Goal: Task Accomplishment & Management: Manage account settings

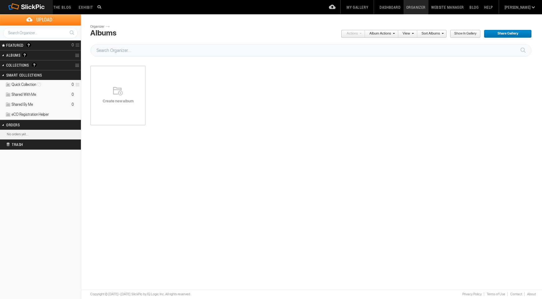
click at [118, 106] on div "Create new album" at bounding box center [117, 95] width 55 height 75
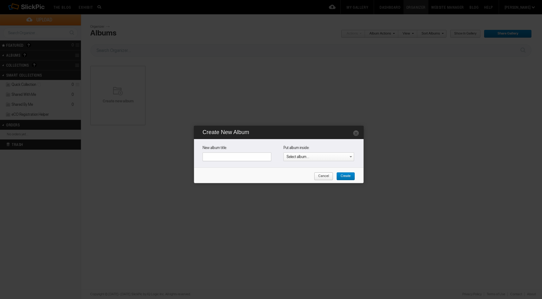
click at [254, 157] on input "text" at bounding box center [237, 157] width 69 height 9
type input "Home page"
click at [347, 176] on span "Create" at bounding box center [344, 176] width 14 height 8
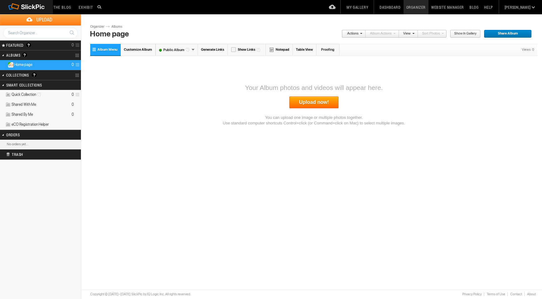
click at [317, 103] on link "Upload now!" at bounding box center [314, 103] width 49 height 12
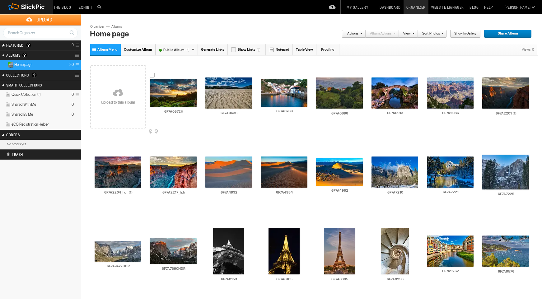
click at [172, 98] on img at bounding box center [173, 93] width 47 height 28
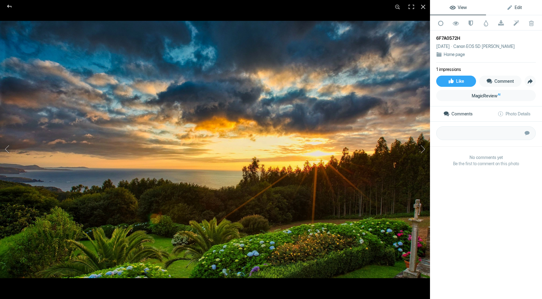
click at [514, 8] on span "Edit" at bounding box center [514, 7] width 15 height 5
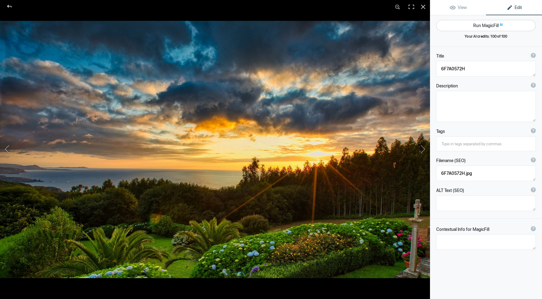
click at [483, 28] on button "Run MagicFill AI" at bounding box center [487, 25] width 100 height 11
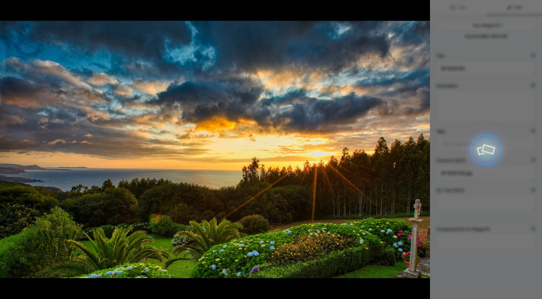
type textarea "Breathtaking Sunset Over Coastal Garden"
type textarea "Experience the stunning beauty of a sunset over a lush coastal garden. This cap…"
type textarea "breathtaking-sunset-coastal-garden.jpg"
type textarea "A stunning sunset over a coastal garden, featuring vibrant flowers and lush gre…"
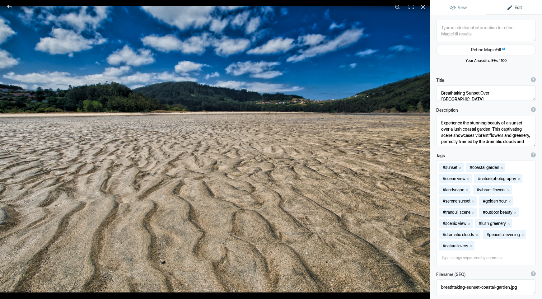
type textarea "6F7A0636"
type textarea "6F7A0636.jpg"
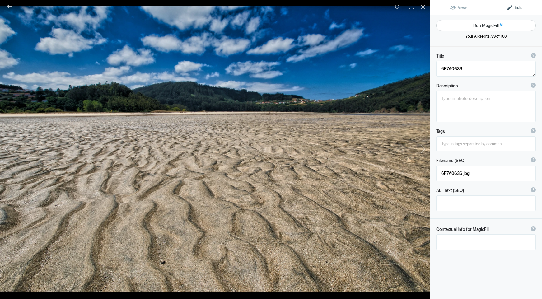
click at [487, 26] on button "Run MagicFill AI" at bounding box center [487, 25] width 100 height 11
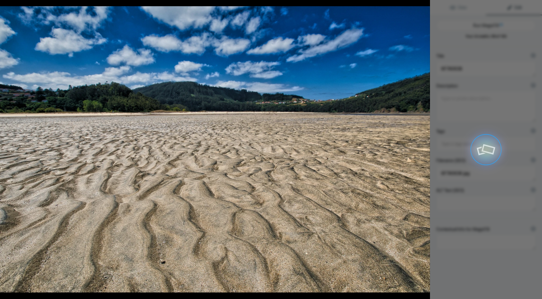
type textarea "Serene Coastal Landscape with Textured Sand Patterns"
type textarea "This stunning image captures a tranquil coastal scene, showcasing intricate pat…"
type textarea "coastal-landscape-textured-sand.jpg"
type textarea "Coastal landscape featuring textured sand patterns at low tide with green hills…"
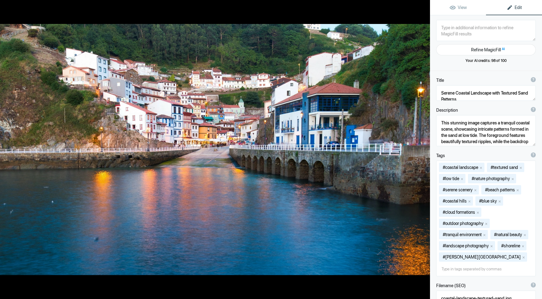
type textarea "6F7A0769"
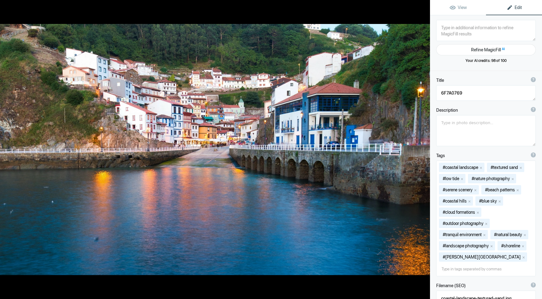
type textarea "6F7A0769.jpg"
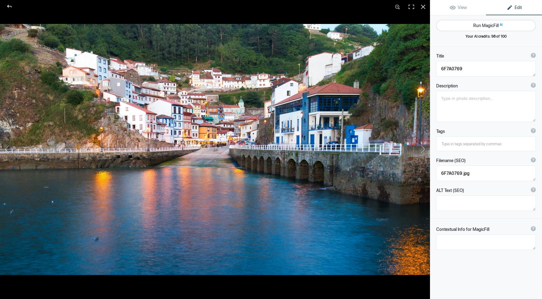
click at [470, 24] on button "Run MagicFill AI" at bounding box center [487, 25] width 100 height 11
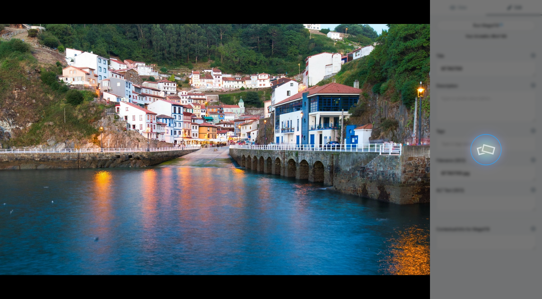
type textarea "Colorful Coastal Village Reflections at Sunset"
type textarea "Discover the charm of a picturesque coastal village nestled between lush hills …"
type textarea "colorful-coastal-village-reflections-sunset.jpg"
type textarea "A colorful coastal village with vibrant buildings reflecting on the calm waters…"
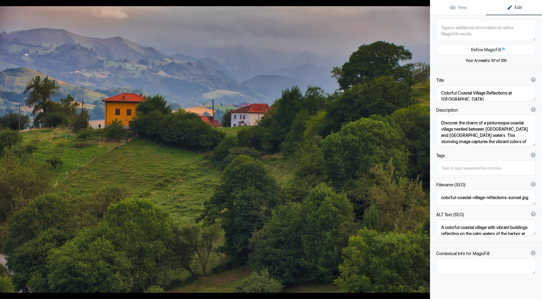
type textarea "6F7A0896"
type textarea "6F7A0896.jpg"
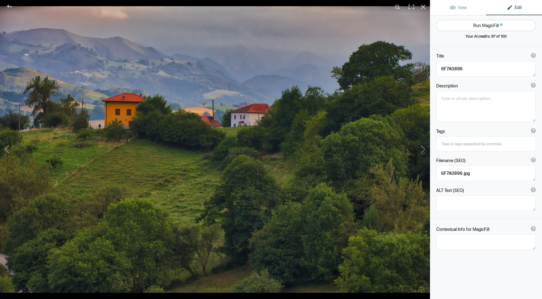
click at [470, 24] on button "Run MagicFill AI" at bounding box center [487, 25] width 100 height 11
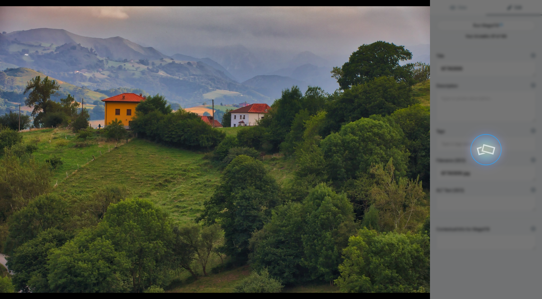
type textarea "Scenic Mountain Landscape with Colorful Houses"
type textarea "This captivating image showcases a serene mountain landscape, featuring two cha…"
type textarea "scenic-mountain-landscape-colorful-houses.jpg"
type textarea "A scenic view of a mountain landscape featuring colorful houses surrounded by l…"
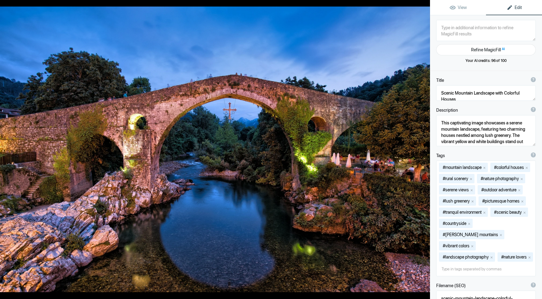
type textarea "6F7A0913"
type textarea "6F7A0913.jpg"
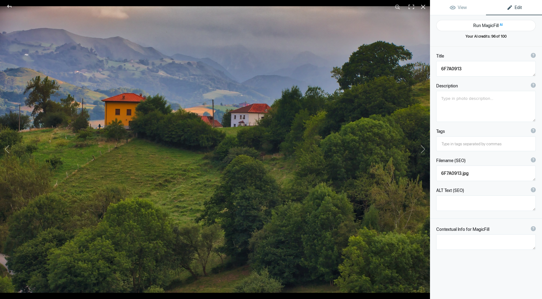
type textarea "Scenic Mountain Landscape with Colorful Houses"
type textarea "This captivating image showcases a serene mountain landscape, featuring two cha…"
type textarea "scenic-mountain-landscape-colorful-houses.jpg"
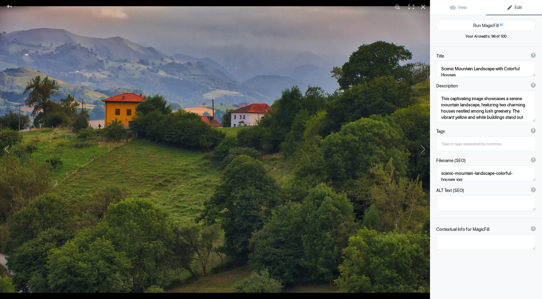
type textarea "A scenic view of a mountain landscape featuring colorful houses surrounded by l…"
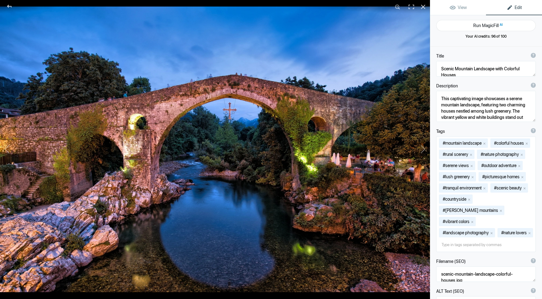
type textarea "6F7A0913"
type textarea "6F7A0913.jpg"
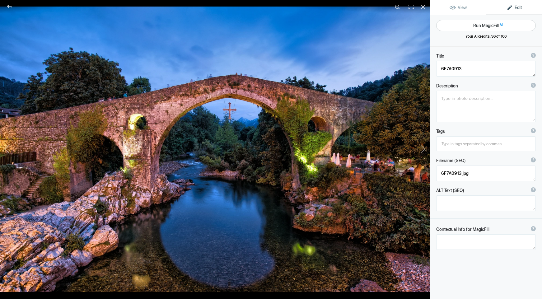
click at [488, 25] on button "Run MagicFill AI" at bounding box center [487, 25] width 100 height 11
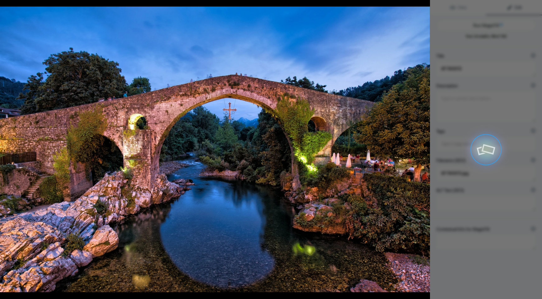
type textarea "Stunning Twilight View of the Historic Stone Bridge Over a Serene River"
type textarea "Experience the enchanting beauty of this historic stone bridge, gracefully arch…"
type textarea "historic-stone-bridge-twilight.jpg"
type textarea "A historic stone bridge arches over a serene river at twilight, surrounded by l…"
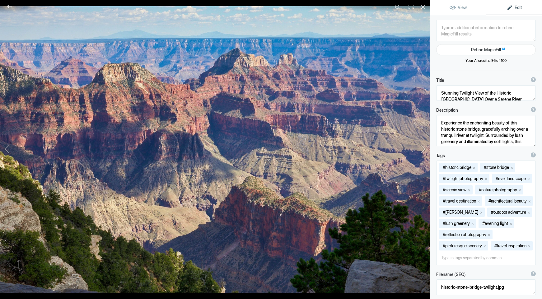
type textarea "6F7A2086"
type textarea "6F7A2086.jpg"
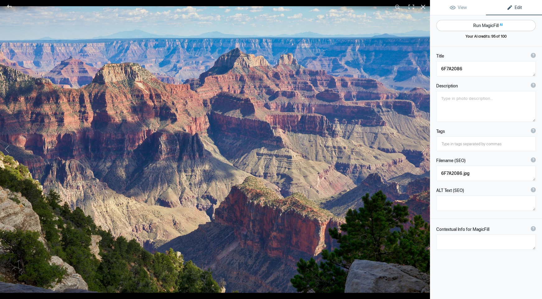
click at [481, 28] on button "Run MagicFill AI" at bounding box center [487, 25] width 100 height 11
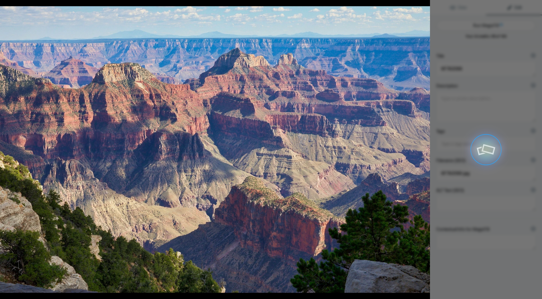
type textarea "Majestic Grand Canyon Landscape at Sunset"
type textarea "Experience the breathtaking beauty of the Grand Canyon, where vibrant red and o…"
type textarea "grand-canyon-landscape-sunset.jpg"
type textarea "A stunning view of the Grand Canyon showcasing its layered rock formations and …"
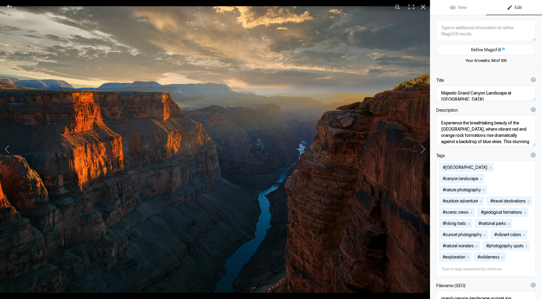
type textarea "6F7A2201 (1)"
type textarea "6F7A2201_(1).jpg"
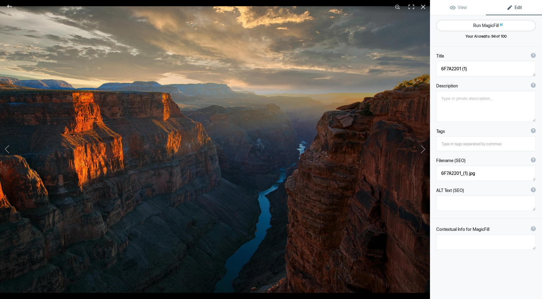
click at [480, 24] on button "Run MagicFill AI" at bounding box center [487, 25] width 100 height 11
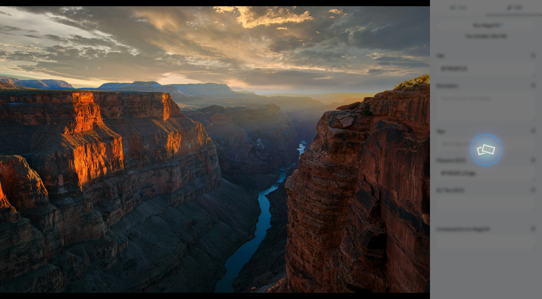
type textarea "Grand Canyon Sunset: A Breathtaking View of Nature's Majesty"
type textarea "Experience the awe-inspiring beauty of the Grand Canyon at sunset. This stunnin…"
type textarea "grand-canyon-sunset-view.jpg"
type textarea "A stunning sunset view of the Grand Canyon, showcasing illuminated rock formati…"
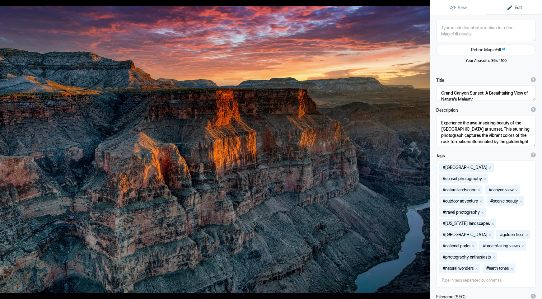
type textarea "6F7A2204_hdr (1)"
type textarea "6F7A2204_hdr_(1).jpg"
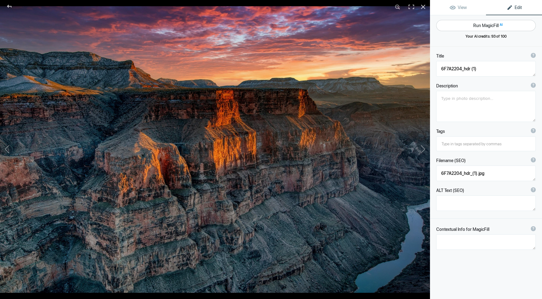
click at [475, 26] on button "Run MagicFill AI" at bounding box center [487, 25] width 100 height 11
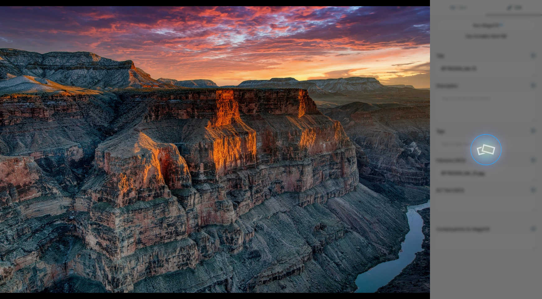
type textarea "Majestic Grand Canyon Sunset Overlook"
type textarea "Experience the breathtaking beauty of the Grand Canyon at sunset, where vibrant…"
type textarea "grand-canyon-sunset-overlook.jpg"
type textarea "A stunning view of the Grand Canyon at sunset, showcasing illuminated cliffs an…"
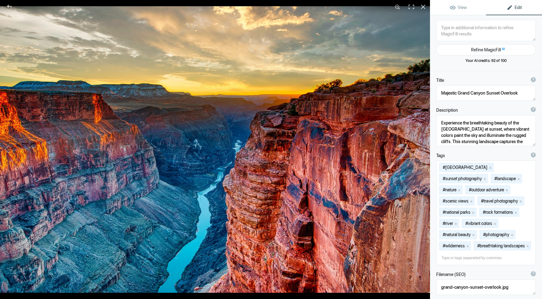
type textarea "6F7A2217_hdr"
type textarea "6F7A2217_hdr.jpg"
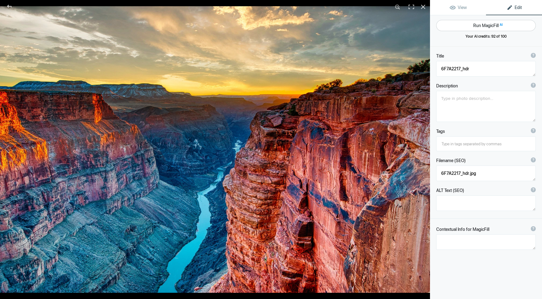
click at [485, 24] on button "Run MagicFill AI" at bounding box center [487, 25] width 100 height 11
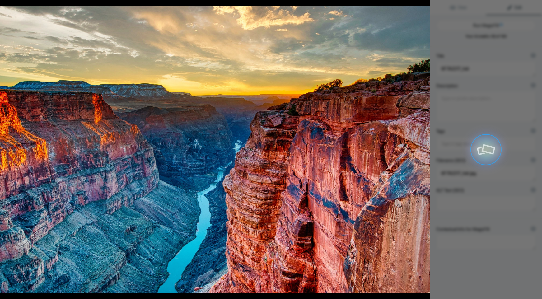
type textarea "Breathtaking Grand Canyon Sunset Overlook"
type textarea "Experience the stunning beauty of the Grand Canyon at sunset, where vibrant hue…"
type textarea "grand-canyon-sunset-overlook.jpg"
type textarea "A stunning sunset view of the Grand Canyon, showcasing vibrant colors reflectin…"
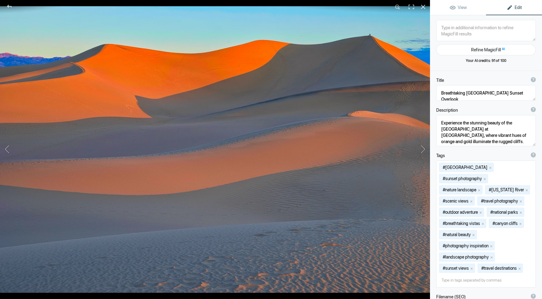
type textarea "6F7A4932"
type textarea "6F7A4932.jpeg"
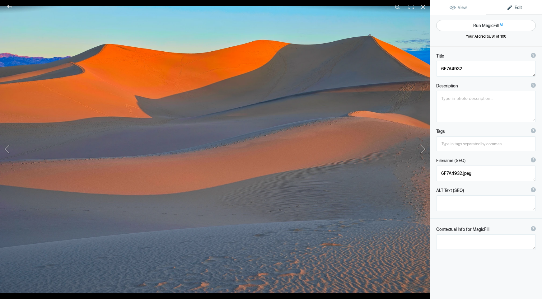
click at [483, 24] on button "Run MagicFill AI" at bounding box center [487, 25] width 100 height 11
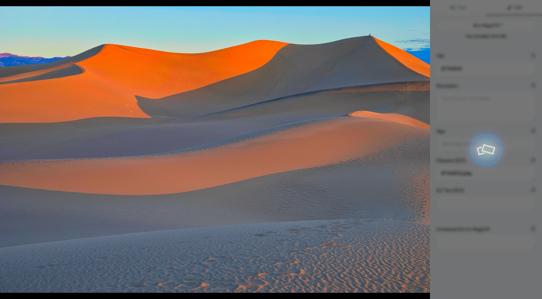
type textarea "Majestic Sand Dunes at Sunset"
type textarea "Experience the breathtaking beauty of sand dunes illuminated by the warm glow o…"
type textarea "majestic-sand-dunes-sunset.jpg"
type textarea "A stunning view of sand dunes at sunset, showcasing warm colors and intricate p…"
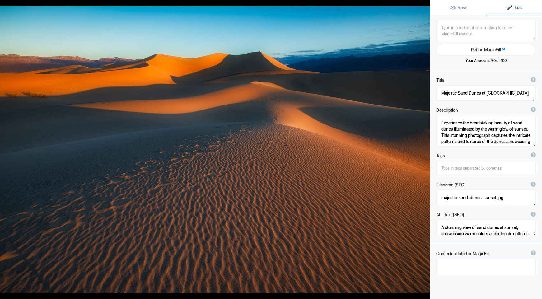
type textarea "6F7A4934"
type textarea "6F7A4934.jpeg"
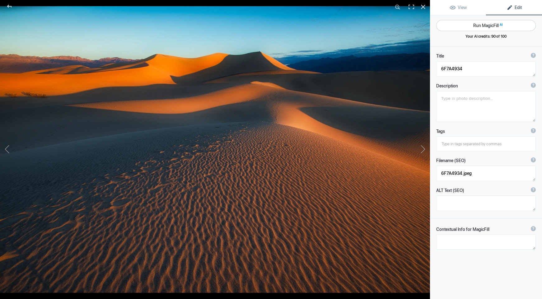
click at [479, 25] on button "Run MagicFill AI" at bounding box center [487, 25] width 100 height 11
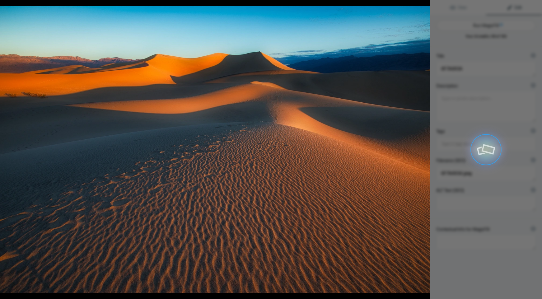
type textarea "Mesmerizing Desert Dunes at Sunset"
type textarea "Experience the breathtaking beauty of desert dunes bathed in the warm glow of s…"
type textarea "desert-dunes-sunset.jpg"
type textarea "Desert dunes illuminated by sunset light, showcasing intricate sand patterns an…"
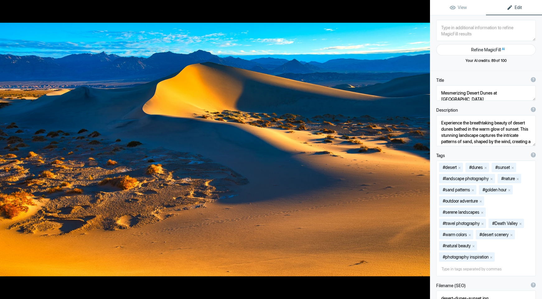
type textarea "6F7A4962"
type textarea "6F7A4962.jpeg"
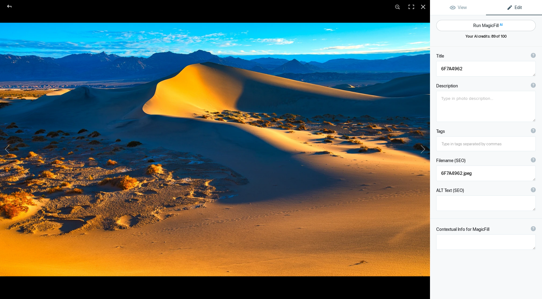
click at [476, 26] on button "Run MagicFill AI" at bounding box center [487, 25] width 100 height 11
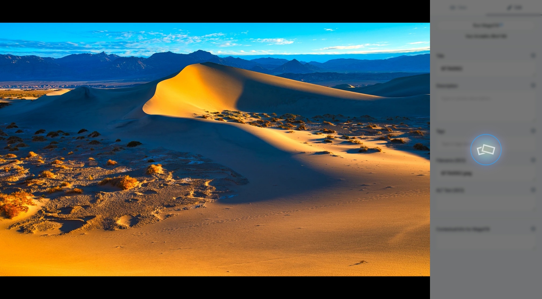
type textarea "Majestic Sand Dunes at Sunrise in the Desert"
type textarea "Experience the breathtaking beauty of sand dunes illuminated by the soft glow o…"
type textarea "majestic-sand-dunes-sunrise-desert.jpg"
type textarea "A stunning view of sand dunes at sunrise, showcasing golden hues and distant mo…"
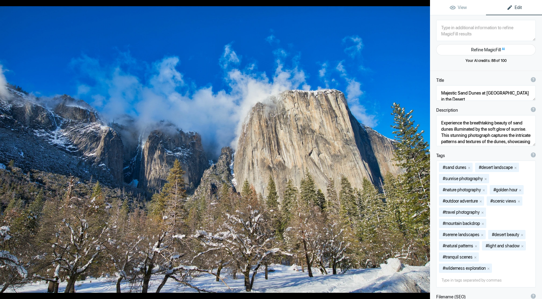
type textarea "6F7A7210"
type textarea "6F7A7210.jpg"
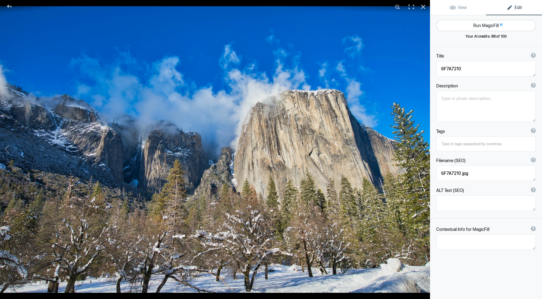
click at [477, 25] on button "Run MagicFill AI" at bounding box center [487, 25] width 100 height 11
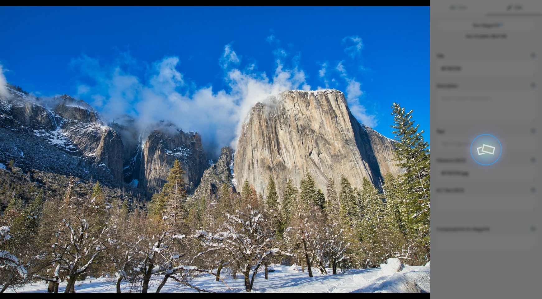
type textarea "Majestic El Capitan in Winter: A Snow-Covered Yosemite Landscape"
type textarea "Experience the breathtaking beauty of Yosemite National Park in winter, featuri…"
type textarea "el-capitan-winter-yosemite.jpg"
type textarea "Snow-covered El Capitan in Yosemite National Park with trees in the foreground …"
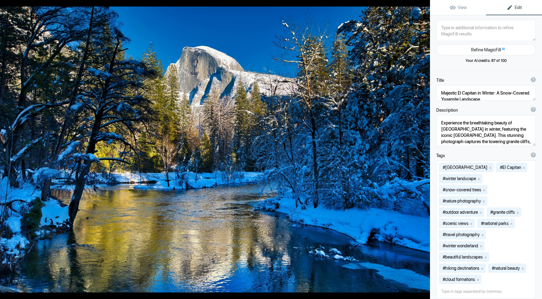
type textarea "6F7A7221"
type textarea "6F7A7221.jpg"
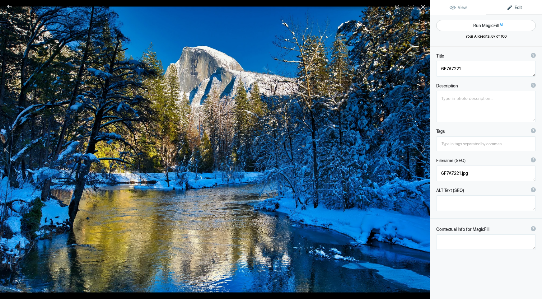
click at [480, 26] on button "Run MagicFill AI" at bounding box center [487, 25] width 100 height 11
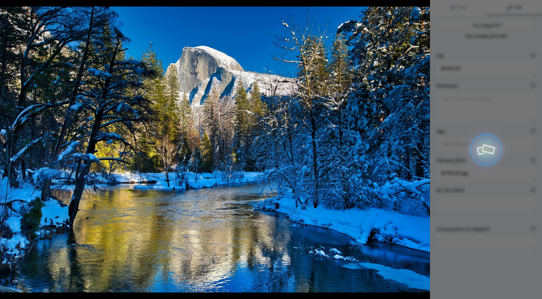
type textarea "Majestic Yosemite Valley in Winter: Half Dome Reflected in Snowy Waters"
type textarea "Experience the breathtaking beauty of Yosemite Valley during winter, where the …"
type textarea "yosemite-valley-winter-half-dome.jpg"
type textarea "A winter scene in Yosemite Valley featuring Half Dome in the background, surrou…"
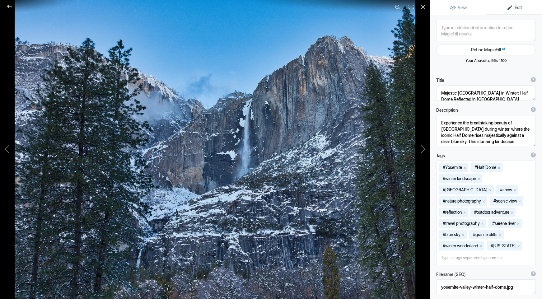
type textarea "6F7A7225"
type textarea "6F7A7225.jpg"
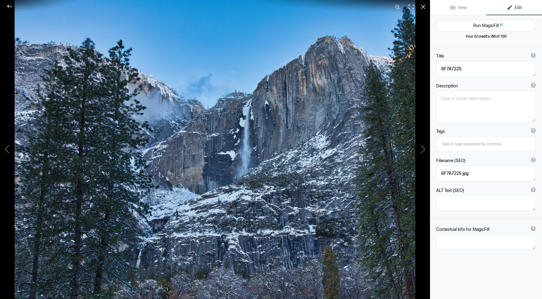
click at [486, 49] on div "Title ? Photo title is one of the highest used Search Engine ranking criteria a…" at bounding box center [486, 196] width 112 height 299
click at [484, 24] on button "Run MagicFill AI" at bounding box center [487, 25] width 100 height 11
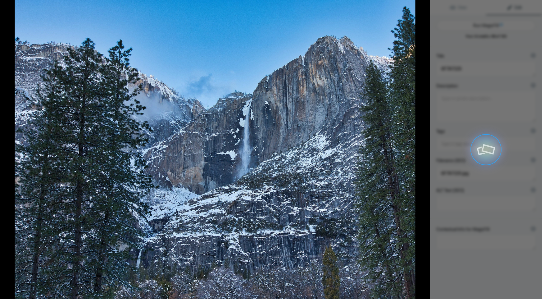
type textarea "Majestic Winter Landscape of Yosemite National Park"
type textarea "Experience the breathtaking beauty of Yosemite National Park in winter. This st…"
type textarea "yosemite-winter-landscape.jpg"
type textarea "Snow-covered granite cliffs and evergreen trees in Yosemite National Park durin…"
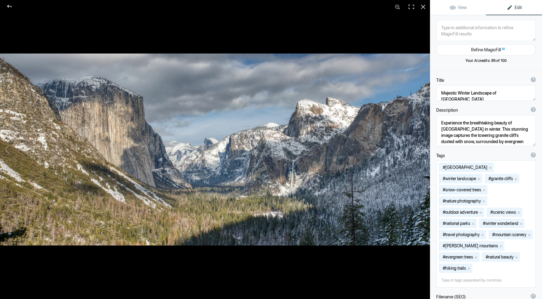
type textarea "6F7A7472HDR"
type textarea "6F7A7472HDR.jpg"
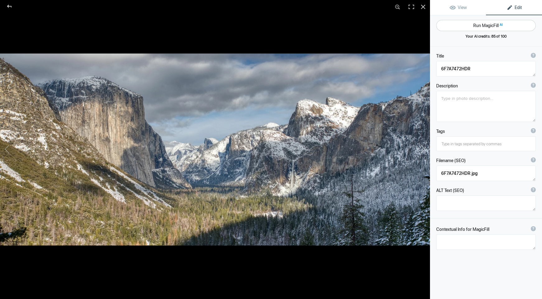
click at [482, 25] on button "Run MagicFill AI" at bounding box center [487, 25] width 100 height 11
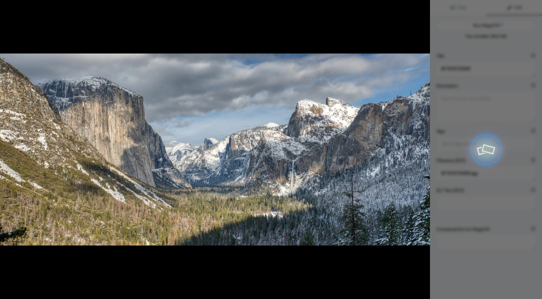
type textarea "Stunning Winter Landscape of Yosemite Valley with Snow-Capped Peaks"
type textarea "Experience the breathtaking beauty of Yosemite Valley in winter, where majestic…"
type textarea "yosemite-valley-winter-snow.jpg"
type textarea "A panoramic view of Yosemite Valley in winter, featuring snow-covered peaks and…"
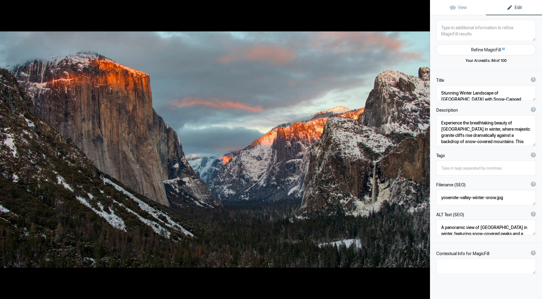
type textarea "6F7A7690HDR"
type textarea "6F7A7690HDR.jpg"
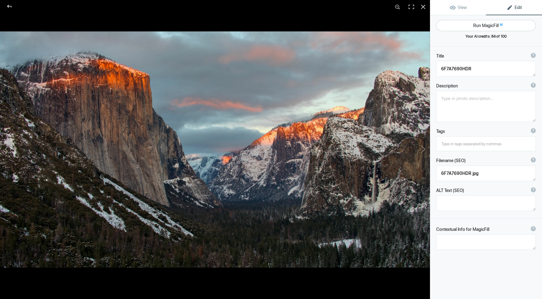
click at [489, 25] on button "Run MagicFill AI" at bounding box center [487, 25] width 100 height 11
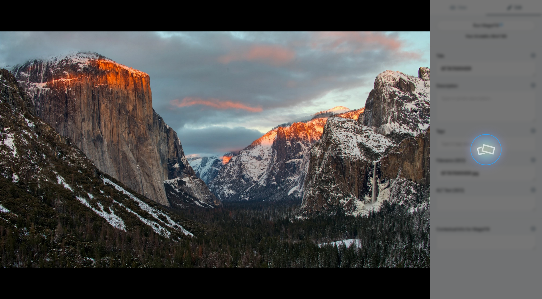
type textarea "Breathtaking Sunset Over Yosemite Valley in Winter"
type textarea "Experience the stunning beauty of Yosemite Valley during winter, where the sun …"
type textarea "yosemite-valley-sunset-winter.jpg"
type textarea "A breathtaking sunset view of Yosemite Valley in winter, featuring El Capitan a…"
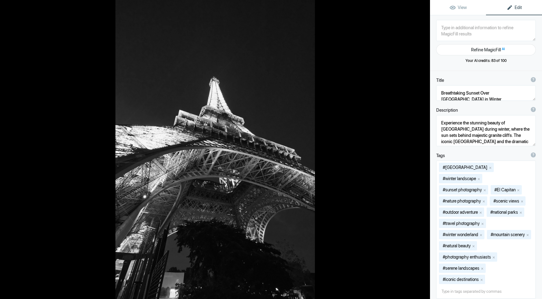
type textarea "6F7A8153"
type textarea "6F7A8153.jpg"
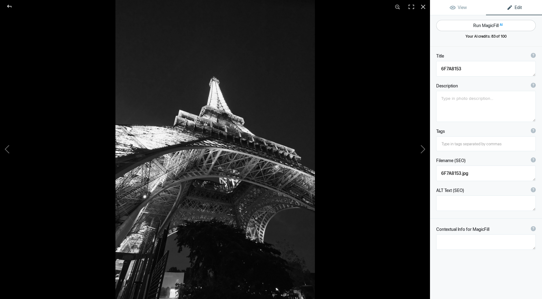
click at [487, 26] on button "Run MagicFill AI" at bounding box center [487, 25] width 100 height 11
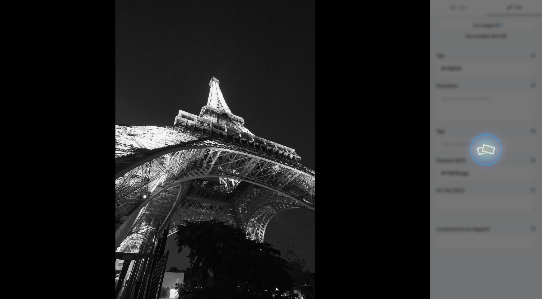
type textarea "Eiffel Tower at Night: A Stunning Black and White Perspective"
type textarea "This captivating black and white photograph showcases the Eiffel Tower from a u…"
type textarea "eiffel-tower-night-black-and-white.jpg"
type textarea "Black and white photograph of the Eiffel Tower at night, showcasing its intrica…"
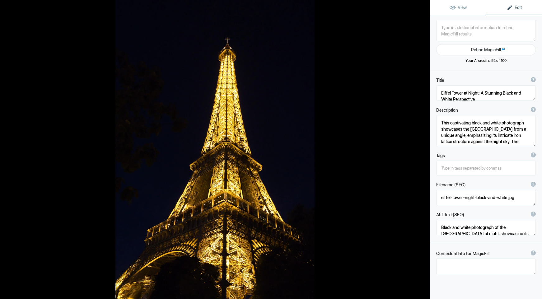
type textarea "6F7A8165"
type textarea "6F7A8165.jpg"
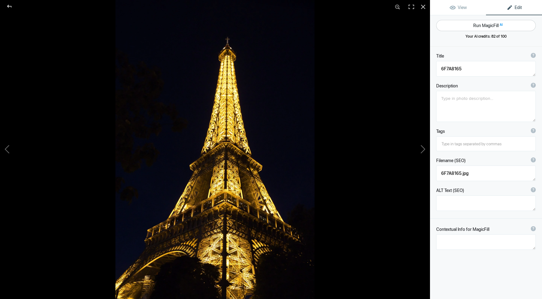
click at [487, 26] on button "Run MagicFill AI" at bounding box center [487, 25] width 100 height 11
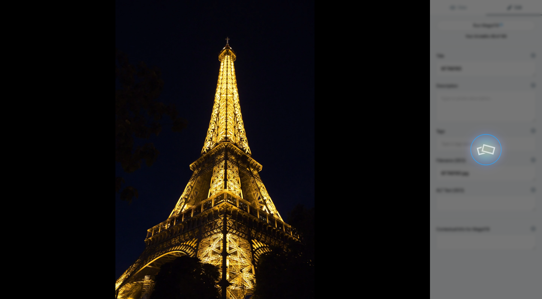
type textarea "Eiffel Tower Illuminated at Night"
type textarea "Experience the breathtaking beauty of the Eiffel Tower as it sparkles against t…"
type textarea "eiffel-tower-illuminated-night.jpg"
type textarea "A nighttime view of the Eiffel Tower illuminated with golden lights, showcasing…"
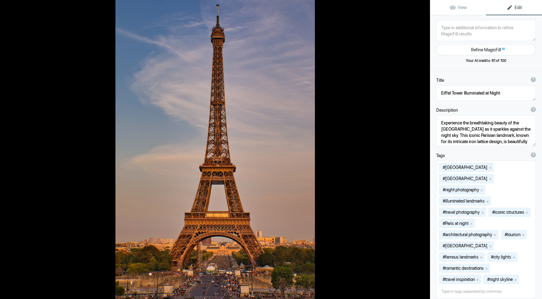
type textarea "6F7A8305"
type textarea "6F7A8305.jpg"
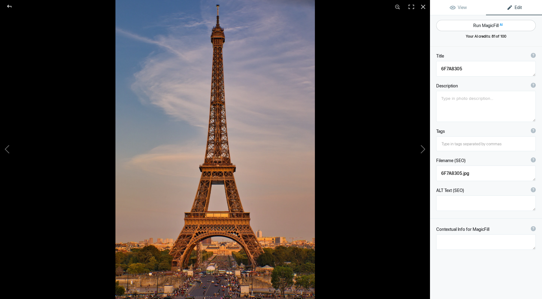
click at [487, 26] on button "Run MagicFill AI" at bounding box center [487, 25] width 100 height 11
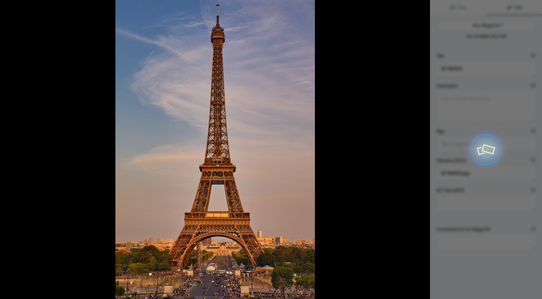
type textarea "Eiffel Tower at Sunset: A Majestic View of Paris"
type textarea "Experience the breathtaking beauty of the Eiffel Tower as it stands tall agains…"
type textarea "eiffel-tower-sunset-paris.jpg"
type textarea "A stunning view of the Eiffel Tower in Paris during sunset, showcasing its intr…"
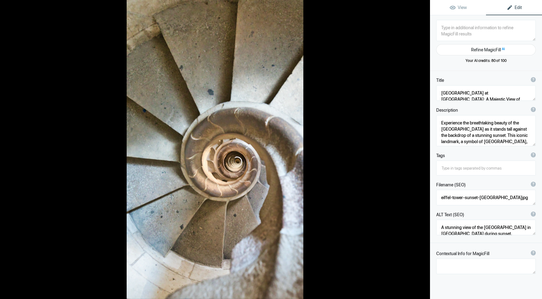
type textarea "6F7A8956"
type textarea "6F7A8956.jpg"
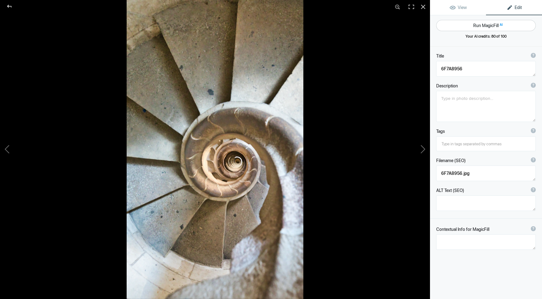
click at [492, 24] on button "Run MagicFill AI" at bounding box center [487, 25] width 100 height 11
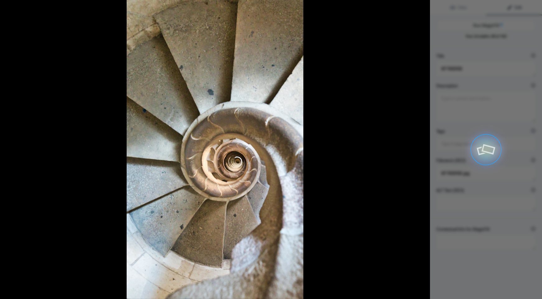
type textarea "Spiral Stone Staircase from Above"
type textarea "This captivating image showcases a spiral stone staircase viewed from above, re…"
type textarea "spiral-stone-staircase-from-above.jpg"
type textarea "Aerial view of a spiral stone staircase, showcasing its smooth curves and textu…"
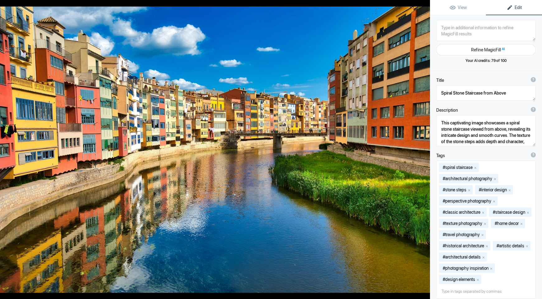
type textarea "6F7A9262"
type textarea "6F7A9262.jpg"
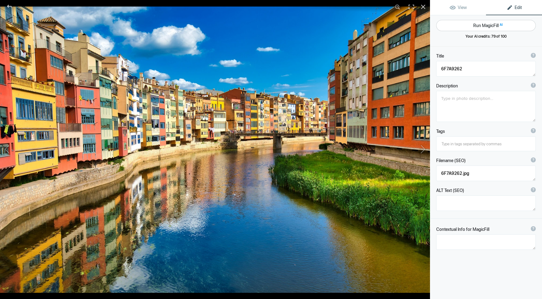
click at [475, 24] on button "Run MagicFill AI" at bounding box center [487, 25] width 100 height 11
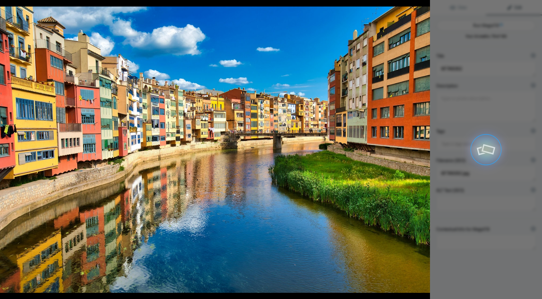
type textarea "Colorful Riverside Buildings in Girona, Spain"
type textarea "This stunning photograph captures the vibrant architecture along the Onyar Rive…"
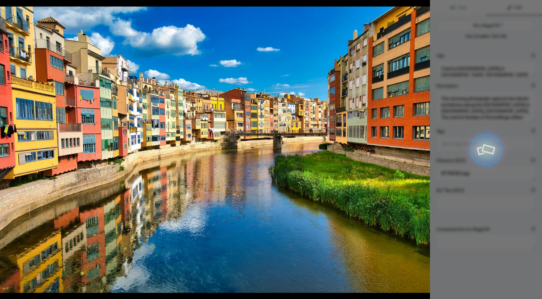
type textarea "colorful-riverside-buildings-girona-spain.jpg"
type textarea "Colorful buildings along the Onyar River in Girona, Spain, reflecting in the wa…"
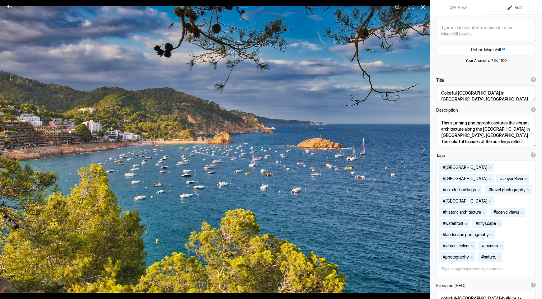
type textarea "6F7A9576"
type textarea "6F7A9576.jpg"
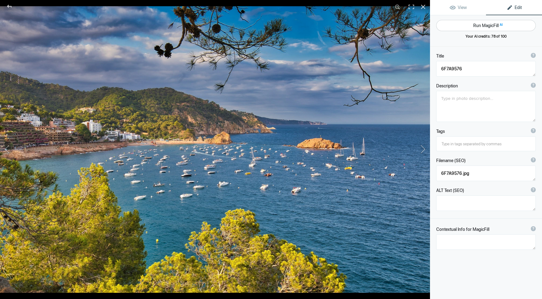
click at [483, 23] on button "Run MagicFill AI" at bounding box center [487, 25] width 100 height 11
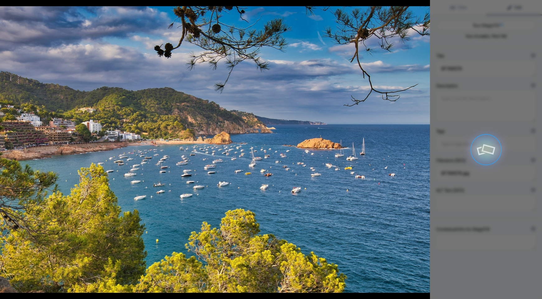
type textarea "Scenic View of A Coastal Bay with Boats and Rocky Outcrops"
type textarea "This stunning photograph captures a picturesque coastal bay, dotted with numero…"
type textarea "scenic-coastal-bay-boats.jpg"
type textarea "A scenic coastal bay with numerous boats anchored in clear blue waters, framed …"
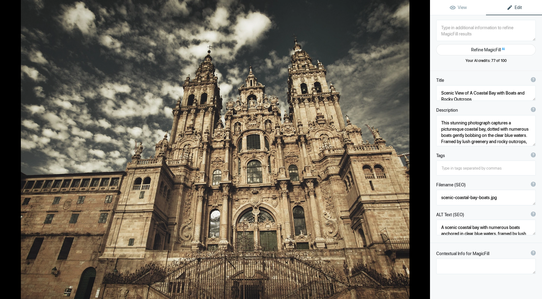
type textarea "6F7A9703"
type textarea "6F7A9703.jpg"
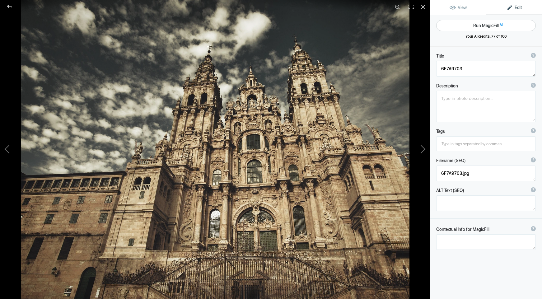
click at [483, 23] on button "Run MagicFill AI" at bounding box center [487, 25] width 100 height 11
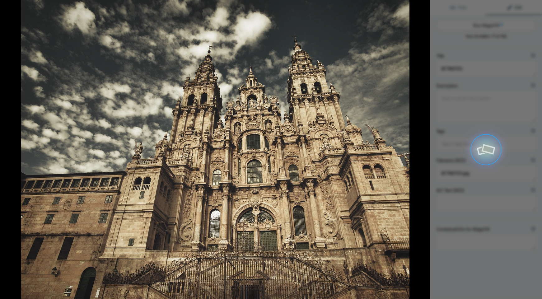
type textarea "Stunning Facade of Santiago de Compostela Cathedral Against a Dramatic Sky"
type textarea "This captivating image showcases the intricate facade of the Santiago de Compos…"
type textarea "santiago-de-compostela-cathedral-facade.jpg"
type textarea "Facade of Santiago de Compostela Cathedral with intricate details and a dramati…"
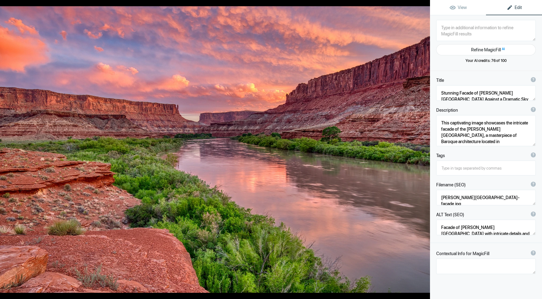
type textarea "6F7A9756_hdr"
type textarea "6F7A9756_hdr.jpg"
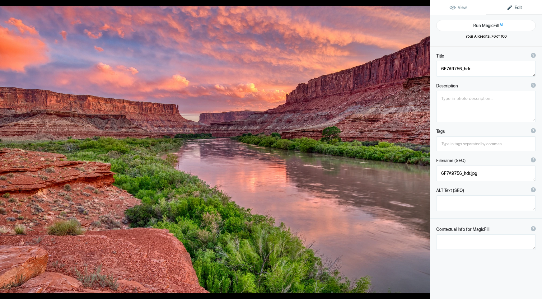
click at [483, 23] on button "Run MagicFill AI" at bounding box center [487, 25] width 100 height 11
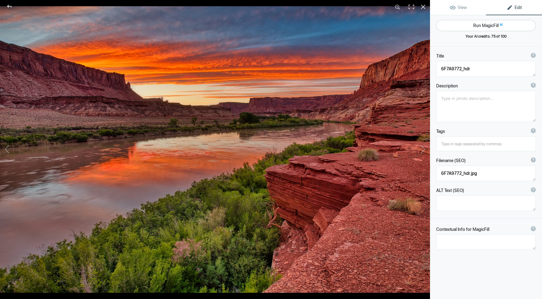
click at [482, 25] on button "Run MagicFill AI" at bounding box center [487, 25] width 100 height 11
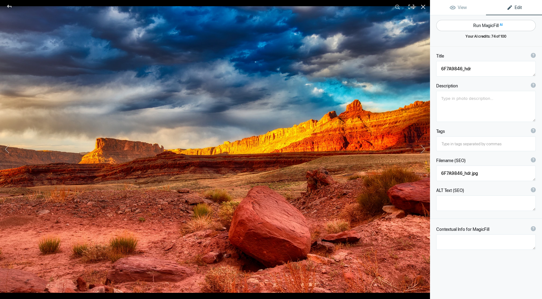
click at [482, 24] on button "Run MagicFill AI" at bounding box center [487, 25] width 100 height 11
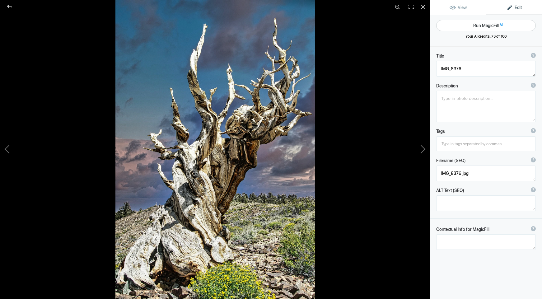
click at [471, 27] on button "Run MagicFill AI" at bounding box center [487, 25] width 100 height 11
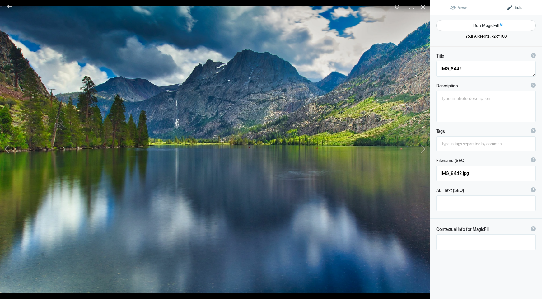
click at [478, 26] on button "Run MagicFill AI" at bounding box center [487, 25] width 100 height 11
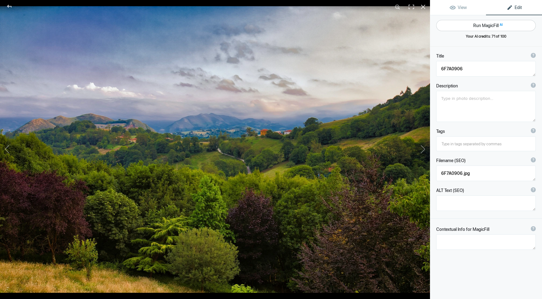
click at [481, 25] on button "Run MagicFill AI" at bounding box center [487, 25] width 100 height 11
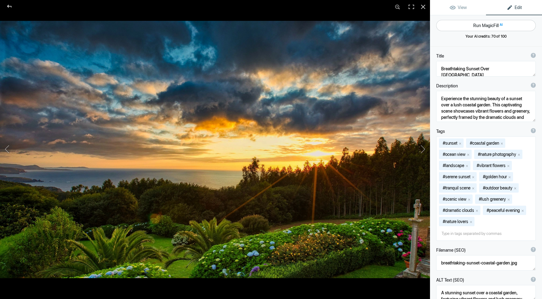
click at [479, 25] on button "Run MagicFill AI" at bounding box center [487, 25] width 100 height 11
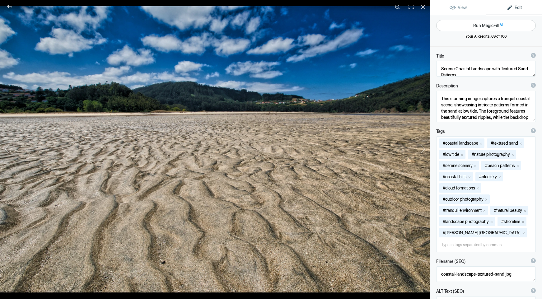
click at [478, 24] on button "Run MagicFill AI" at bounding box center [487, 25] width 100 height 11
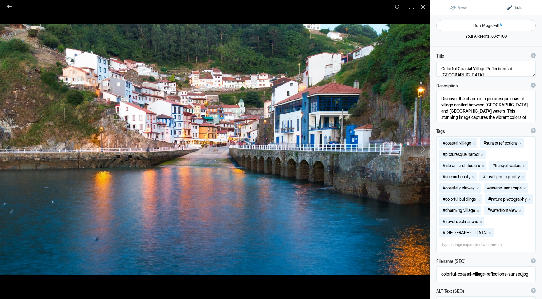
click at [476, 25] on button "Run MagicFill AI" at bounding box center [487, 25] width 100 height 11
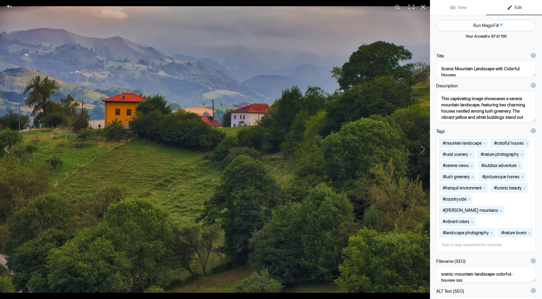
click at [476, 25] on button "Run MagicFill AI" at bounding box center [487, 25] width 100 height 11
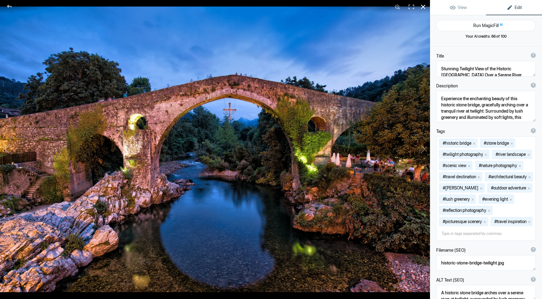
click at [424, 6] on div at bounding box center [424, 7] width 14 height 14
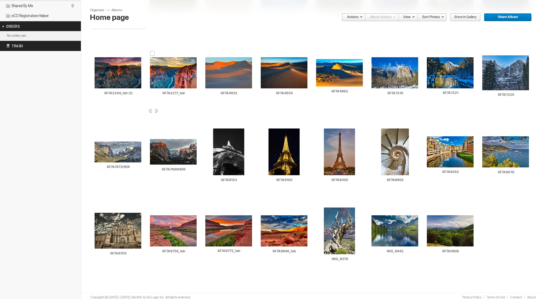
scroll to position [112, 0]
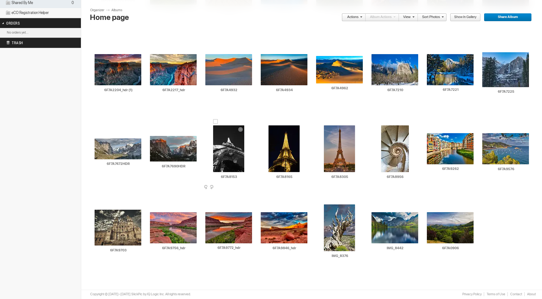
click at [216, 121] on div at bounding box center [215, 121] width 5 height 5
click at [270, 121] on div at bounding box center [271, 121] width 5 height 5
click at [327, 122] on div at bounding box center [326, 121] width 5 height 5
click at [383, 122] on div at bounding box center [383, 121] width 5 height 5
click at [429, 127] on div at bounding box center [429, 129] width 5 height 5
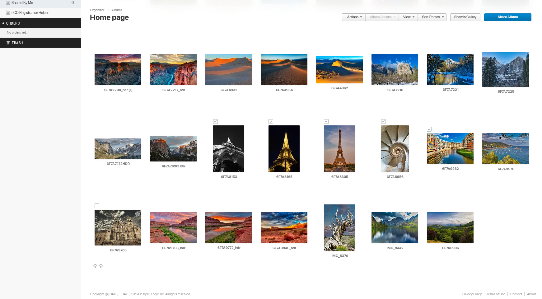
click at [97, 206] on div at bounding box center [97, 206] width 5 height 5
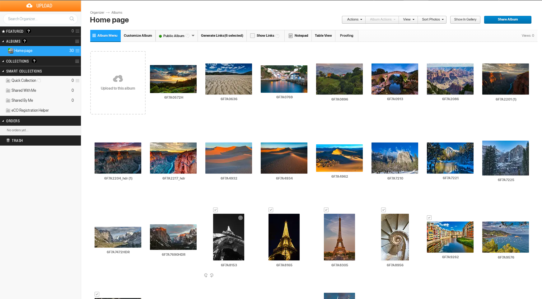
scroll to position [12, 0]
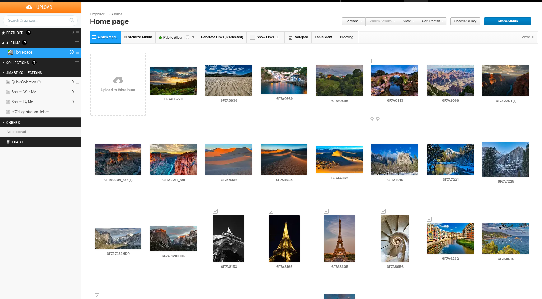
click at [375, 61] on div at bounding box center [374, 61] width 5 height 5
click at [264, 64] on div at bounding box center [263, 63] width 5 height 5
click at [354, 22] on link "Actions" at bounding box center [352, 21] width 21 height 8
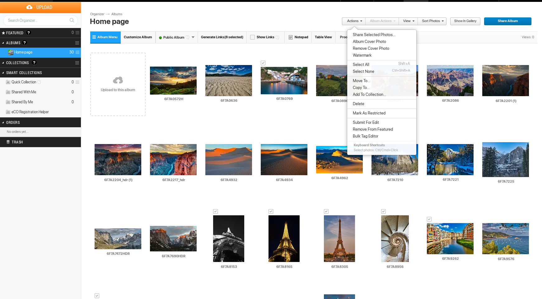
click at [366, 88] on span "Copy To..." at bounding box center [360, 87] width 19 height 5
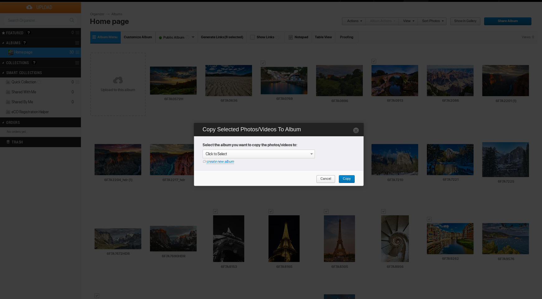
click at [222, 160] on link "create new album" at bounding box center [220, 161] width 27 height 5
click at [224, 156] on div "Enter your title or it will remain as date/time: 2025-08-11 23:54" at bounding box center [260, 154] width 109 height 6
click at [350, 176] on span "Copy" at bounding box center [345, 179] width 12 height 8
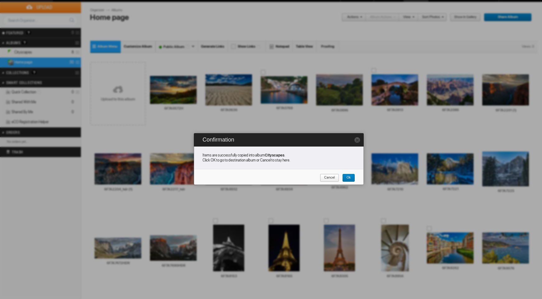
scroll to position [112, 0]
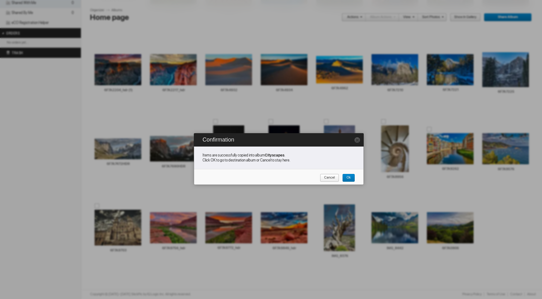
click at [350, 179] on span "Ok" at bounding box center [347, 178] width 8 height 8
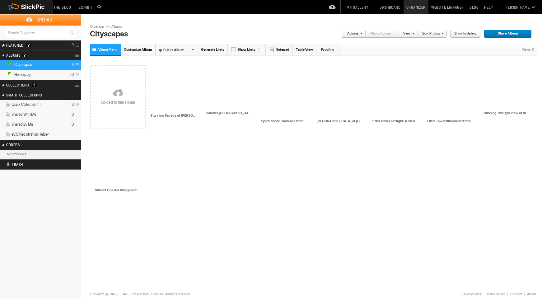
click at [117, 26] on link "Albums" at bounding box center [119, 26] width 19 height 5
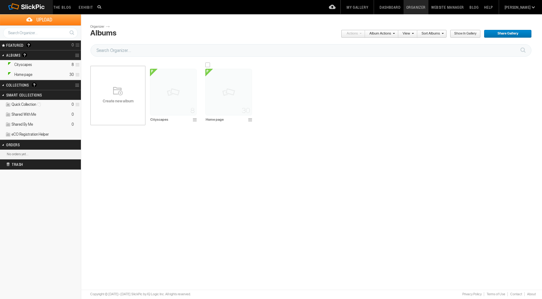
click at [225, 89] on img at bounding box center [229, 92] width 47 height 47
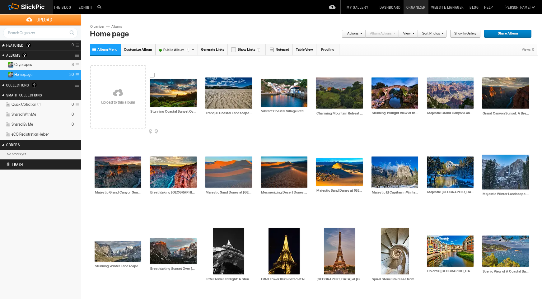
click at [152, 75] on div at bounding box center [152, 75] width 5 height 5
click at [206, 73] on div at bounding box center [208, 73] width 5 height 5
click at [318, 73] on div at bounding box center [318, 73] width 5 height 5
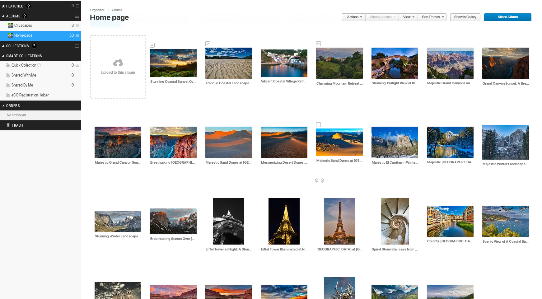
scroll to position [42, 0]
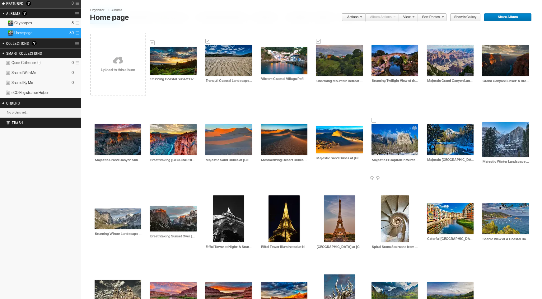
click at [375, 120] on div at bounding box center [374, 120] width 5 height 5
click at [429, 120] on div at bounding box center [429, 120] width 5 height 5
click at [485, 118] on div at bounding box center [485, 118] width 5 height 5
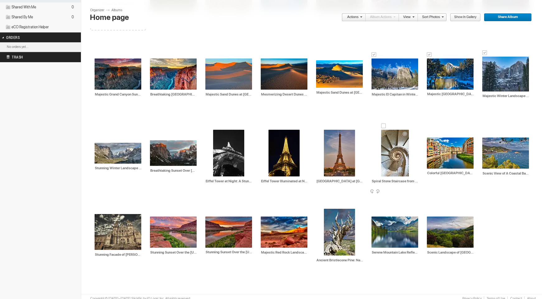
scroll to position [112, 0]
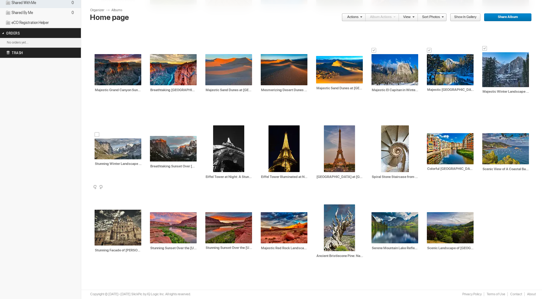
click at [96, 134] on div at bounding box center [97, 134] width 5 height 5
click at [154, 132] on div at bounding box center [152, 132] width 5 height 5
click at [485, 130] on div at bounding box center [485, 129] width 5 height 5
click at [327, 199] on div at bounding box center [326, 200] width 5 height 5
click at [377, 208] on td "AI Serene Mountain Lake Reflection Under Dramatic Skies HTML: Direct: Forum: Ph…" at bounding box center [395, 228] width 47 height 72
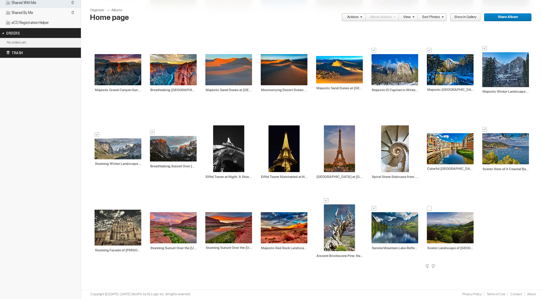
click at [430, 209] on div at bounding box center [429, 208] width 5 height 5
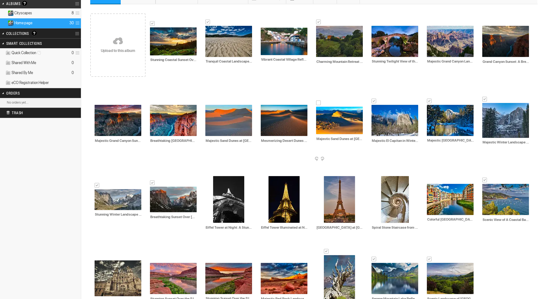
scroll to position [0, 0]
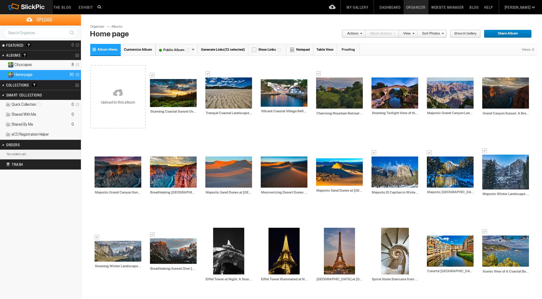
click at [359, 31] on link "Actions" at bounding box center [352, 34] width 21 height 8
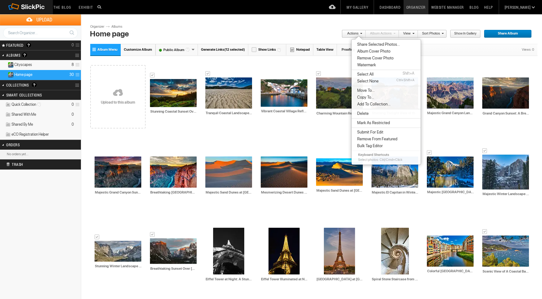
click at [360, 98] on span "Copy To..." at bounding box center [365, 97] width 19 height 5
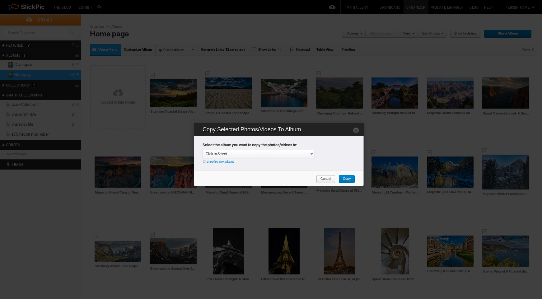
click at [224, 159] on link "create new album" at bounding box center [220, 161] width 27 height 5
click at [225, 154] on div "Enter your title or it will remain as date/time: 2025-08-11 23:54" at bounding box center [260, 154] width 109 height 6
type input "O"
type input "Landscapes"
click at [350, 179] on span "Copy" at bounding box center [345, 179] width 12 height 8
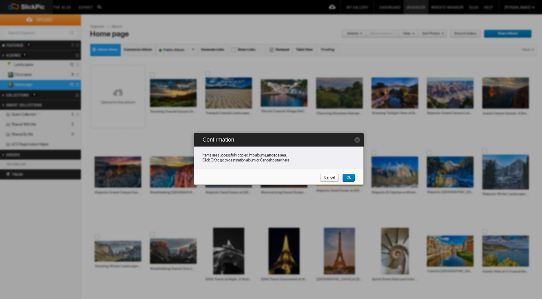
click at [347, 177] on span "Ok" at bounding box center [347, 178] width 8 height 8
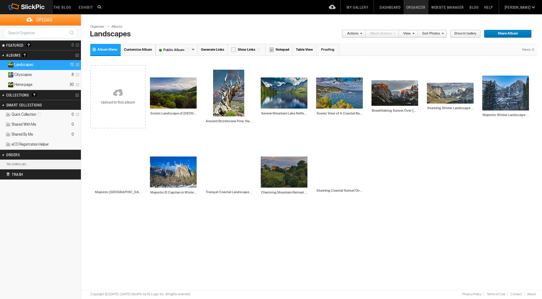
click at [118, 27] on link "Albums" at bounding box center [119, 26] width 19 height 5
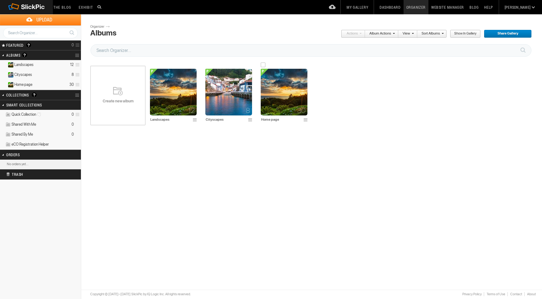
click at [281, 99] on img at bounding box center [284, 92] width 47 height 47
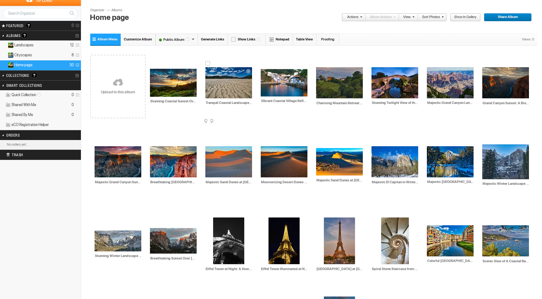
scroll to position [21, 0]
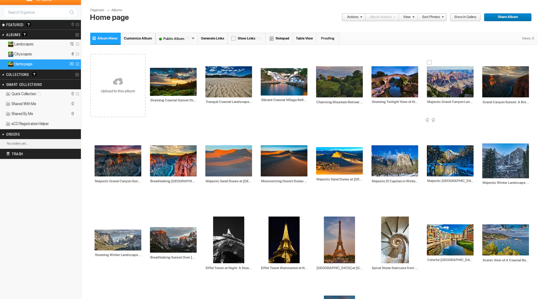
click at [430, 62] on div at bounding box center [429, 62] width 5 height 5
click at [484, 63] on div at bounding box center [485, 62] width 5 height 5
click at [96, 141] on div at bounding box center [97, 141] width 5 height 5
click at [154, 141] on div at bounding box center [152, 141] width 5 height 5
click at [208, 141] on div at bounding box center [208, 141] width 5 height 5
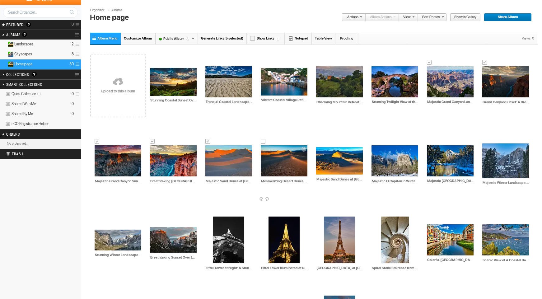
click at [263, 141] on div at bounding box center [263, 141] width 5 height 5
click at [319, 144] on div at bounding box center [318, 143] width 5 height 5
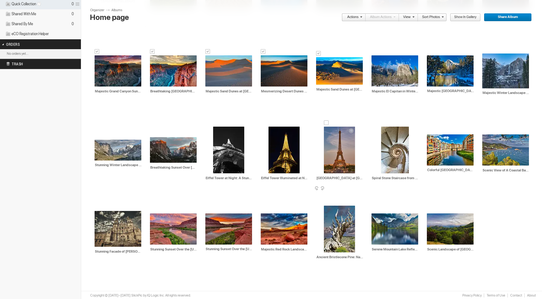
scroll to position [112, 0]
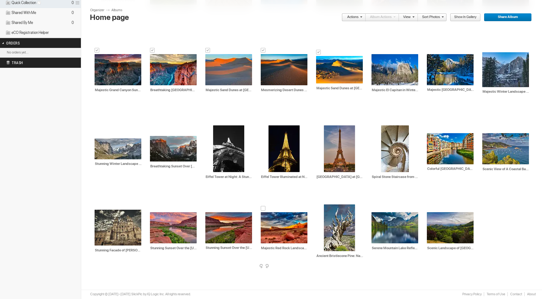
click at [263, 209] on div at bounding box center [263, 208] width 5 height 5
click at [208, 209] on div at bounding box center [208, 208] width 5 height 5
click at [153, 208] on div at bounding box center [152, 208] width 5 height 5
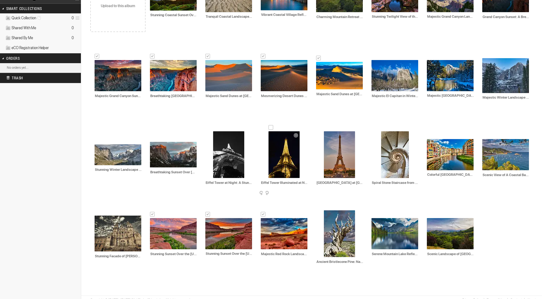
scroll to position [0, 0]
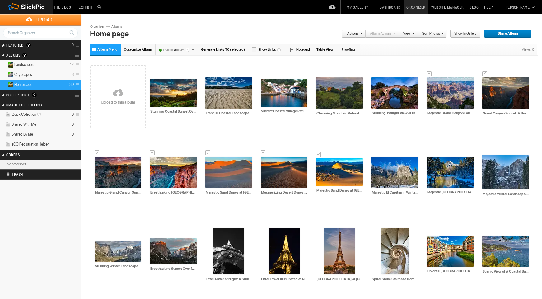
click at [354, 28] on section "Actions Album Actions Actions View Sort Albums Sort Photos Show in Gallery Shar…" at bounding box center [313, 35] width 446 height 20
click at [354, 33] on link "Actions" at bounding box center [352, 34] width 21 height 8
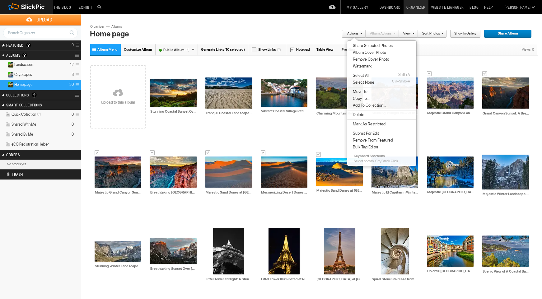
click at [365, 100] on span "Copy To..." at bounding box center [360, 98] width 19 height 5
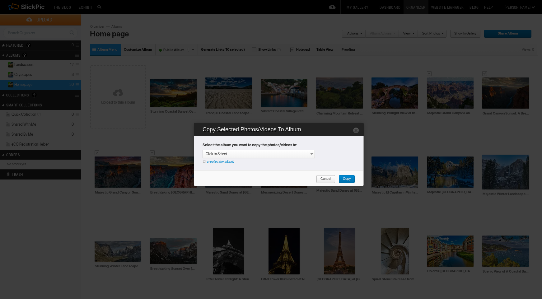
click at [219, 161] on link "create new album" at bounding box center [220, 161] width 27 height 5
click at [219, 155] on div "Enter your title or it will remain as date/time: 2025-08-11 23:55" at bounding box center [260, 154] width 109 height 6
type input "Deserts"
click at [351, 179] on span "Copy" at bounding box center [345, 179] width 12 height 8
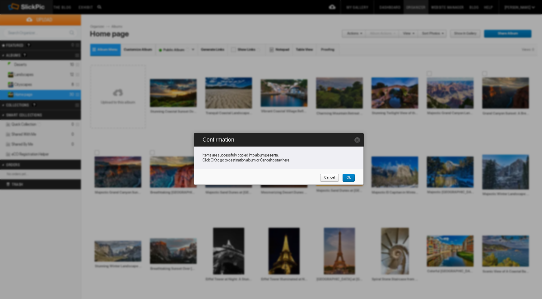
click at [353, 178] on link "Ok" at bounding box center [349, 178] width 13 height 8
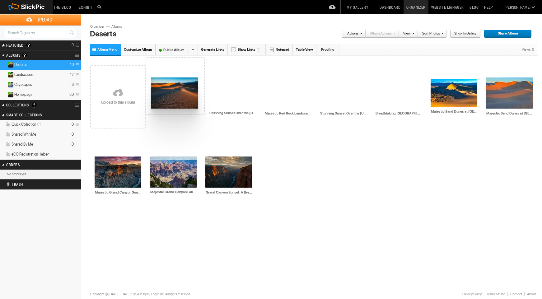
drag, startPoint x: 400, startPoint y: 89, endPoint x: 151, endPoint y: 77, distance: 249.7
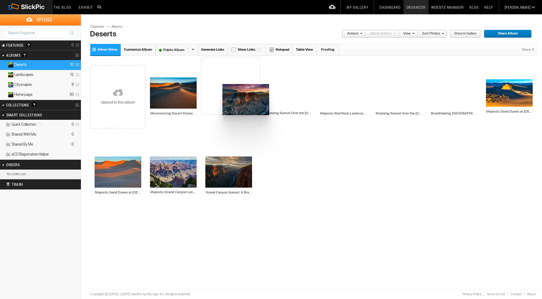
drag, startPoint x: 109, startPoint y: 168, endPoint x: 222, endPoint y: 84, distance: 140.5
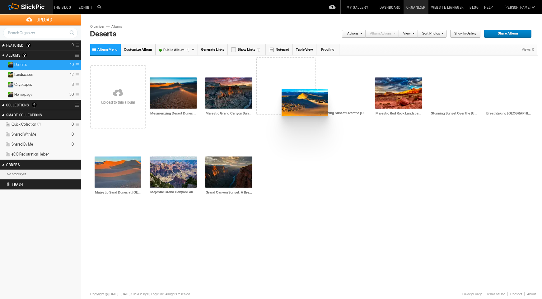
drag, startPoint x: 514, startPoint y: 94, endPoint x: 281, endPoint y: 88, distance: 232.7
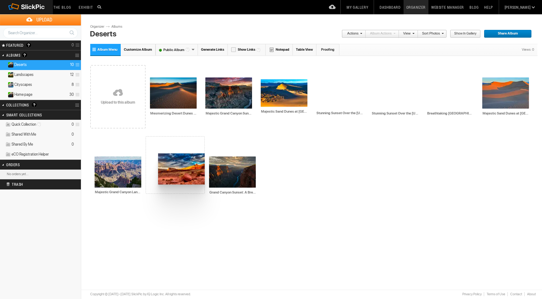
drag, startPoint x: 405, startPoint y: 86, endPoint x: 158, endPoint y: 154, distance: 256.6
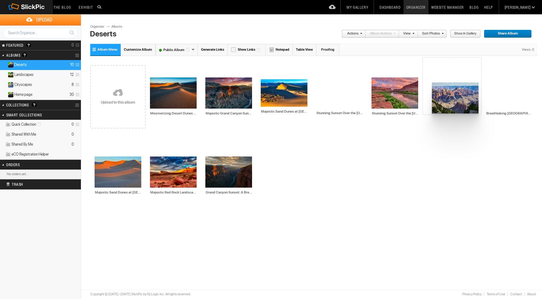
drag, startPoint x: 121, startPoint y: 174, endPoint x: 432, endPoint y: 83, distance: 323.6
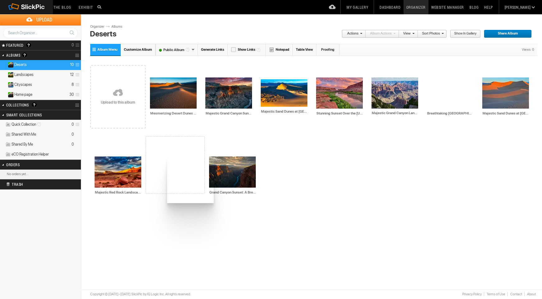
drag, startPoint x: 347, startPoint y: 87, endPoint x: 167, endPoint y: 156, distance: 193.1
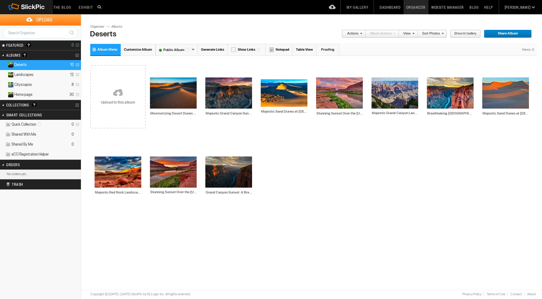
click at [115, 26] on link "Albums" at bounding box center [119, 26] width 19 height 5
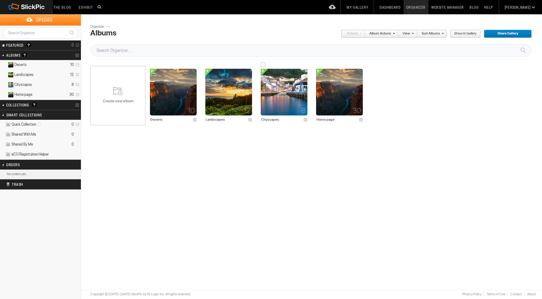
click at [283, 106] on img at bounding box center [284, 92] width 47 height 47
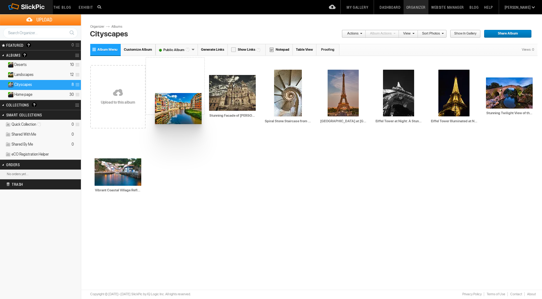
drag, startPoint x: 235, startPoint y: 93, endPoint x: 155, endPoint y: 92, distance: 80.0
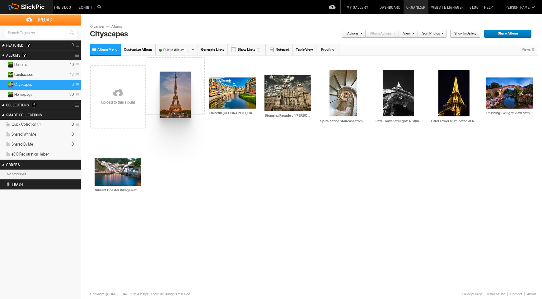
drag, startPoint x: 332, startPoint y: 92, endPoint x: 159, endPoint y: 72, distance: 174.0
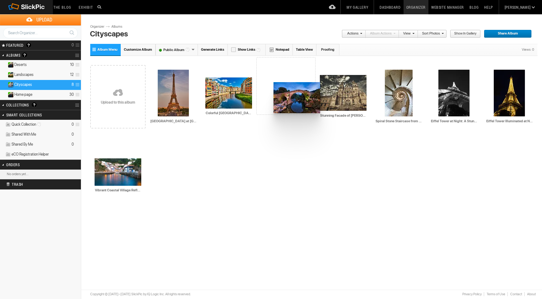
drag, startPoint x: 502, startPoint y: 97, endPoint x: 273, endPoint y: 82, distance: 229.3
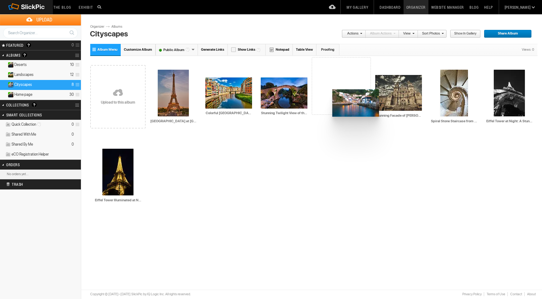
drag, startPoint x: 125, startPoint y: 174, endPoint x: 332, endPoint y: 89, distance: 223.8
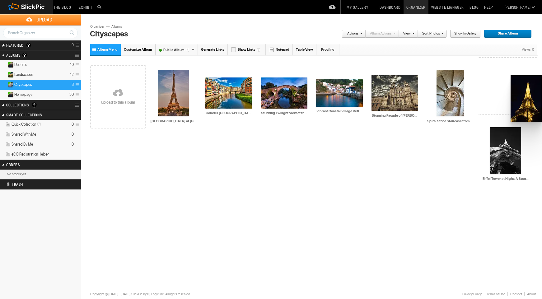
drag, startPoint x: 124, startPoint y: 164, endPoint x: 509, endPoint y: 74, distance: 395.9
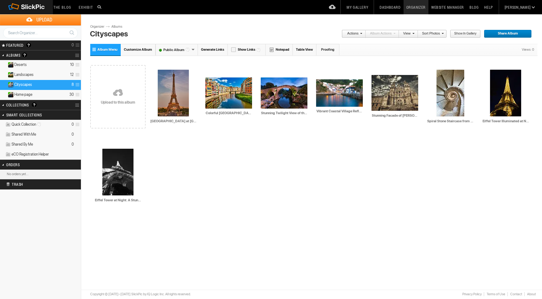
click at [115, 27] on link "Albums" at bounding box center [119, 26] width 19 height 5
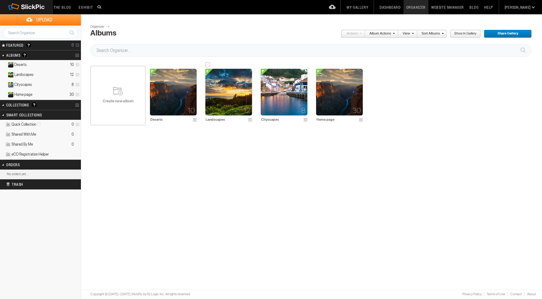
click at [229, 93] on img at bounding box center [229, 92] width 47 height 47
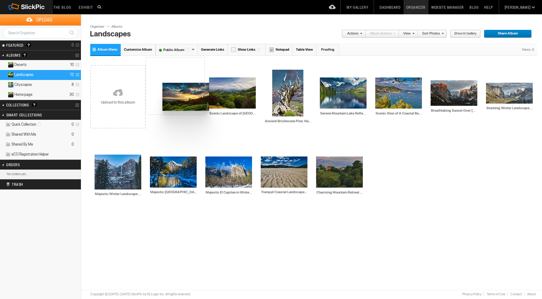
drag, startPoint x: 339, startPoint y: 173, endPoint x: 162, endPoint y: 83, distance: 198.7
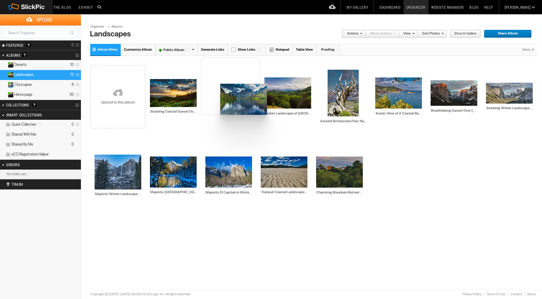
drag, startPoint x: 347, startPoint y: 91, endPoint x: 220, endPoint y: 84, distance: 126.9
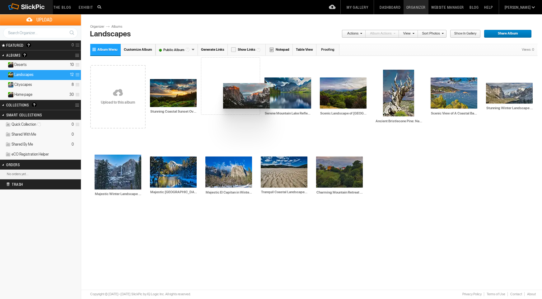
drag, startPoint x: 449, startPoint y: 92, endPoint x: 223, endPoint y: 83, distance: 226.2
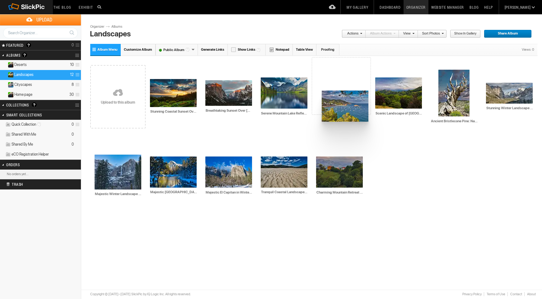
drag, startPoint x: 457, startPoint y: 96, endPoint x: 325, endPoint y: 86, distance: 132.7
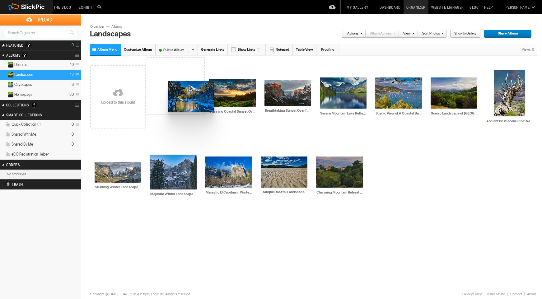
drag, startPoint x: 176, startPoint y: 173, endPoint x: 168, endPoint y: 81, distance: 92.5
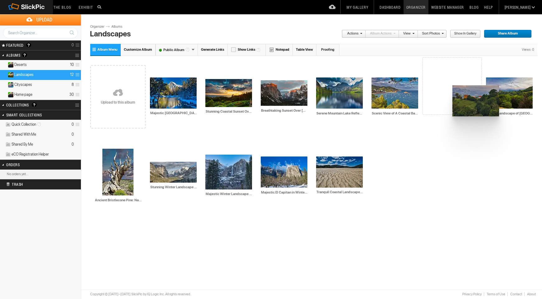
drag, startPoint x: 349, startPoint y: 172, endPoint x: 452, endPoint y: 85, distance: 135.5
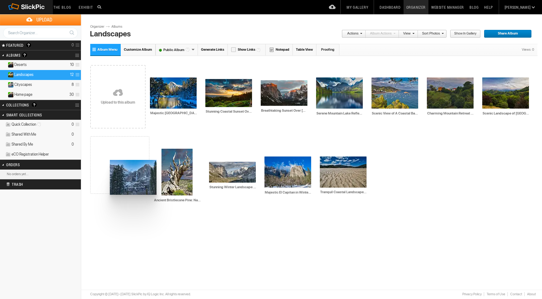
drag, startPoint x: 233, startPoint y: 174, endPoint x: 110, endPoint y: 159, distance: 123.8
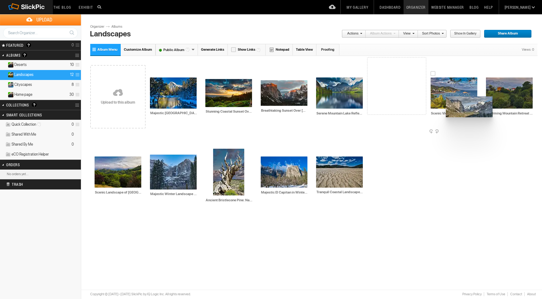
drag, startPoint x: 224, startPoint y: 177, endPoint x: 446, endPoint y: 96, distance: 235.8
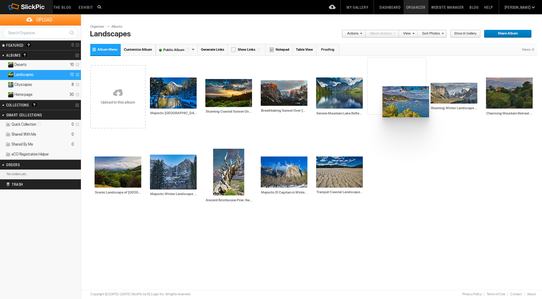
drag, startPoint x: 460, startPoint y: 92, endPoint x: 382, endPoint y: 86, distance: 78.0
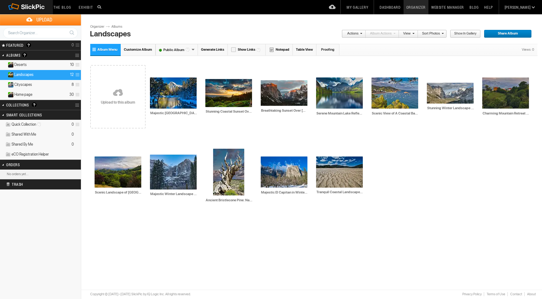
click at [118, 27] on link "Albums" at bounding box center [119, 26] width 19 height 5
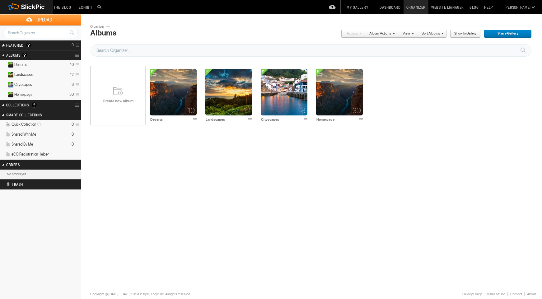
click at [462, 5] on link "Website Manager" at bounding box center [448, 7] width 38 height 14
